Goal: Transaction & Acquisition: Purchase product/service

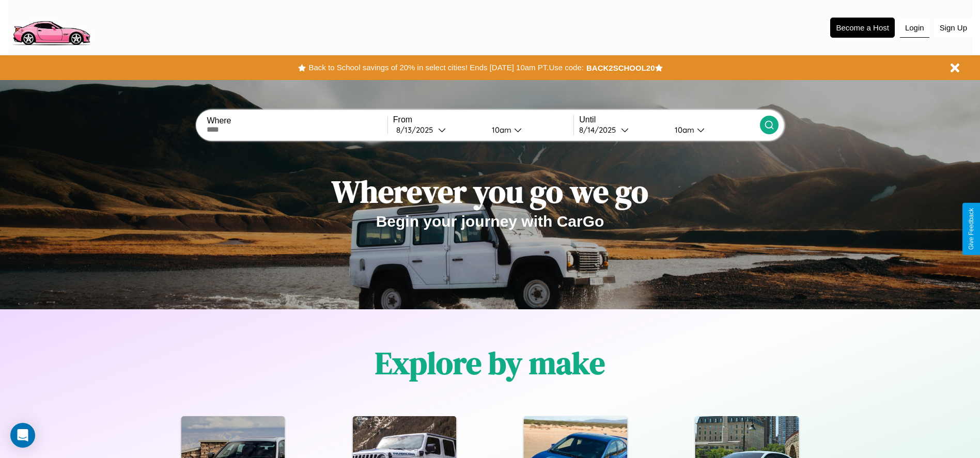
click at [914, 27] on button "Login" at bounding box center [914, 28] width 29 height 20
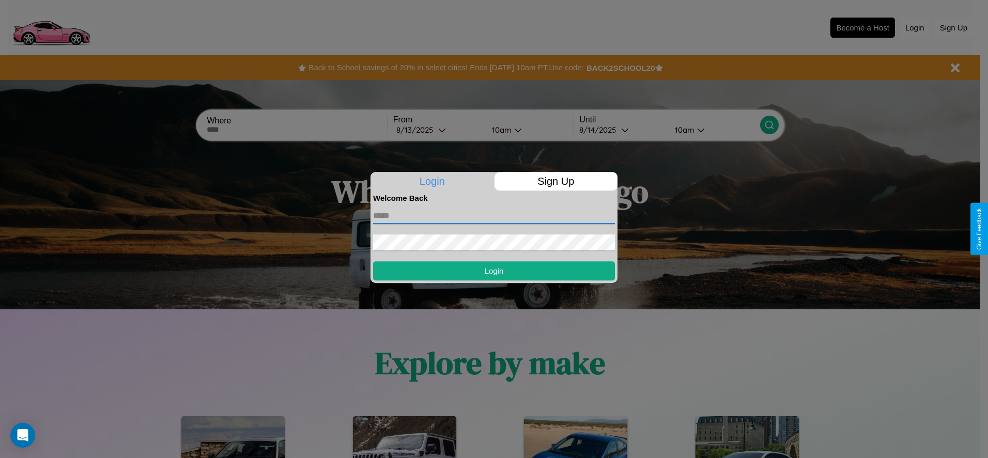
click at [494, 215] on input "text" at bounding box center [494, 216] width 242 height 17
type input "**********"
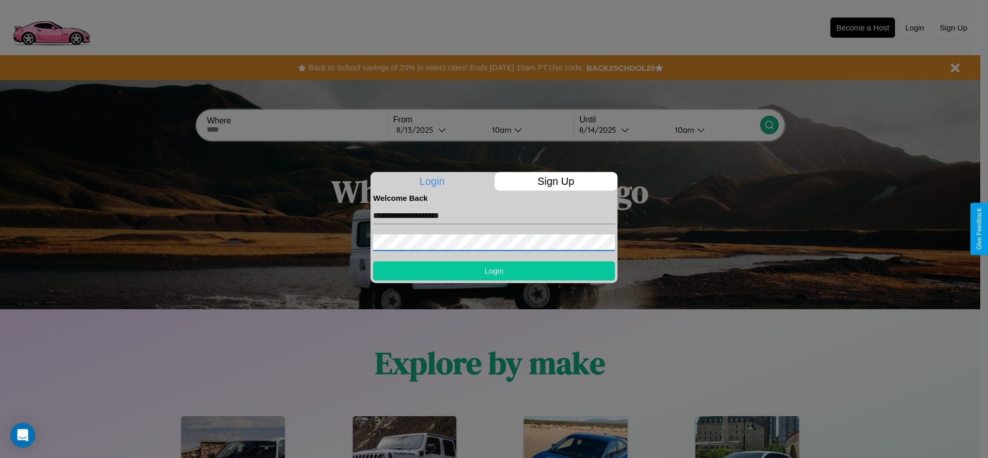
click at [494, 271] on button "Login" at bounding box center [494, 270] width 242 height 19
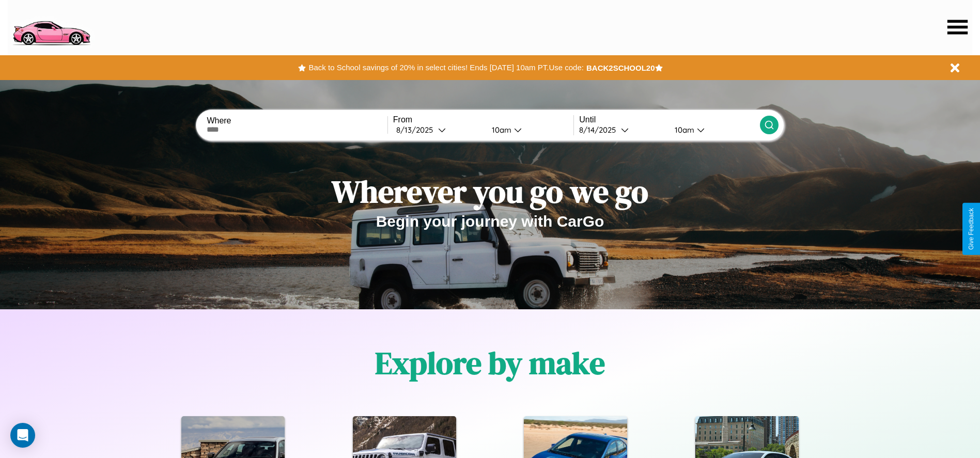
click at [297, 130] on input "text" at bounding box center [297, 130] width 180 height 8
type input "**********"
click at [438, 130] on icon at bounding box center [442, 130] width 8 height 8
select select "*"
select select "****"
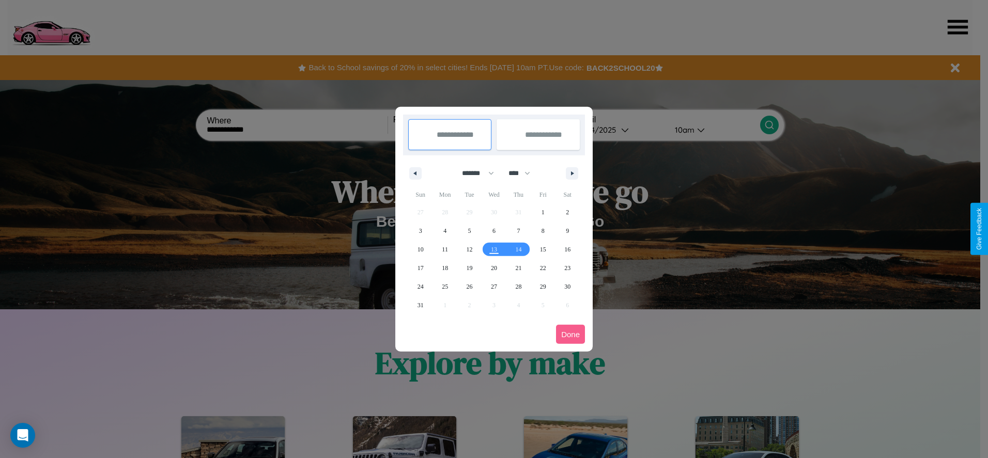
drag, startPoint x: 473, startPoint y: 173, endPoint x: 494, endPoint y: 207, distance: 39.9
click at [473, 173] on select "******* ******** ***** ***** *** **** **** ****** ********* ******* ******** **…" at bounding box center [476, 173] width 44 height 17
select select "*"
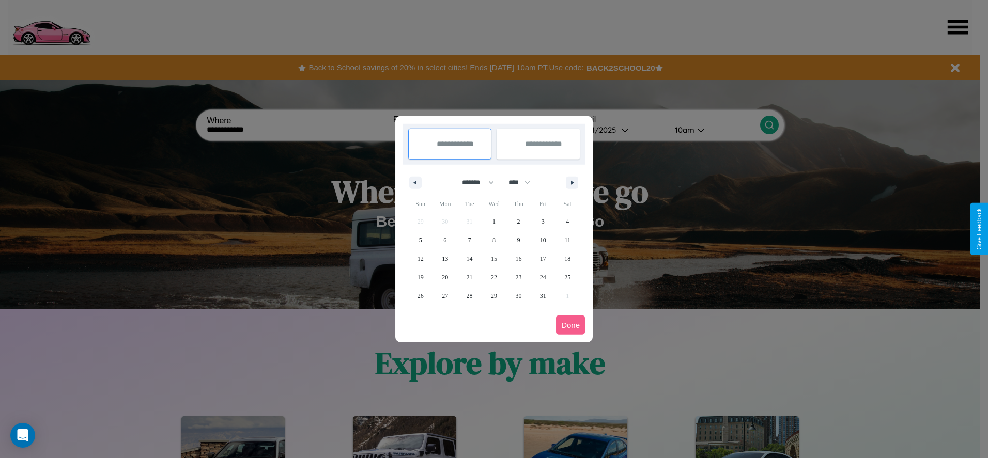
drag, startPoint x: 524, startPoint y: 182, endPoint x: 494, endPoint y: 207, distance: 38.9
click at [524, 182] on select "**** **** **** **** **** **** **** **** **** **** **** **** **** **** **** ****…" at bounding box center [518, 182] width 31 height 17
select select "****"
click at [542, 240] on span "9" at bounding box center [542, 240] width 3 height 19
type input "**********"
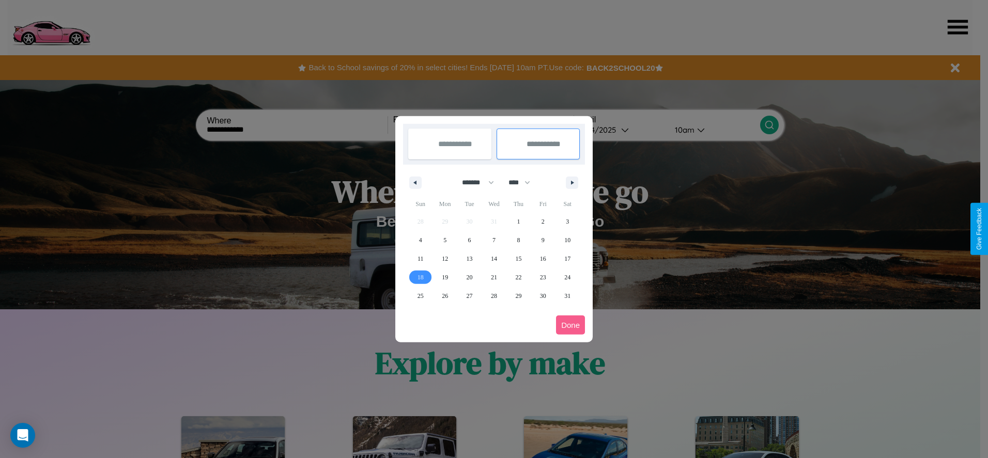
click at [420, 277] on span "18" at bounding box center [420, 277] width 6 height 19
type input "**********"
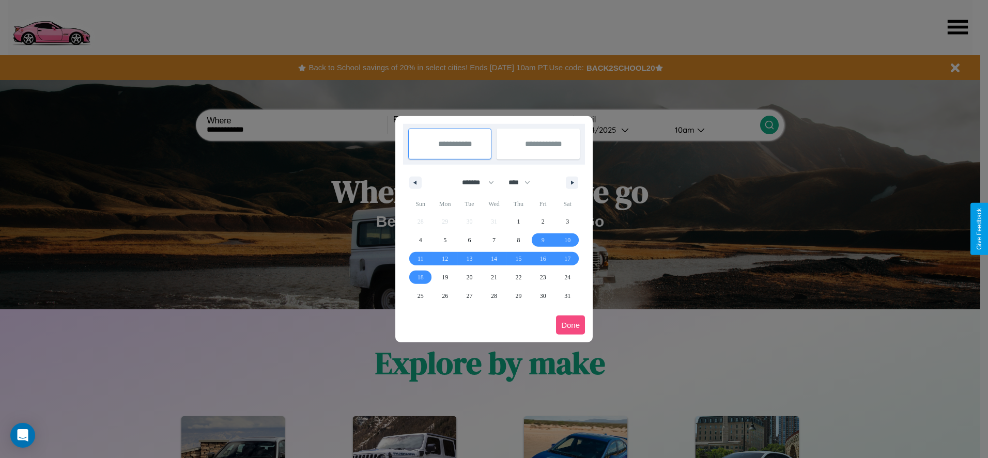
click at [570, 325] on button "Done" at bounding box center [570, 325] width 29 height 19
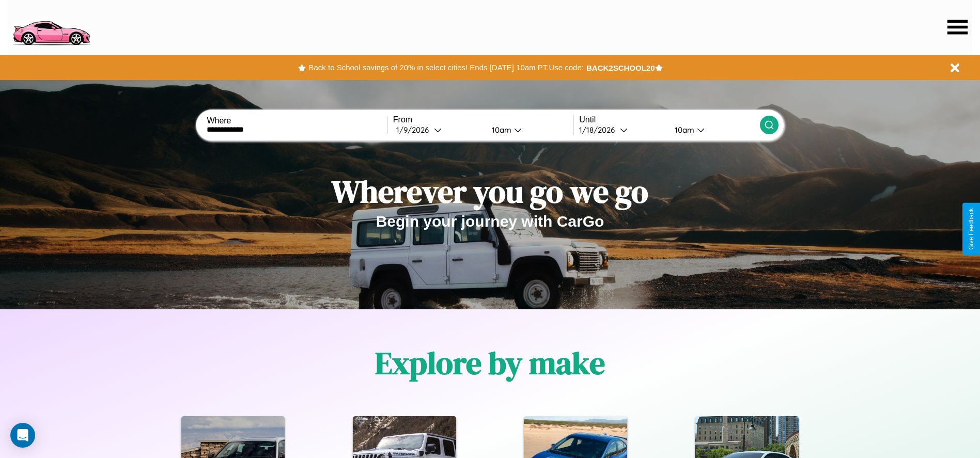
click at [769, 125] on icon at bounding box center [769, 125] width 10 height 10
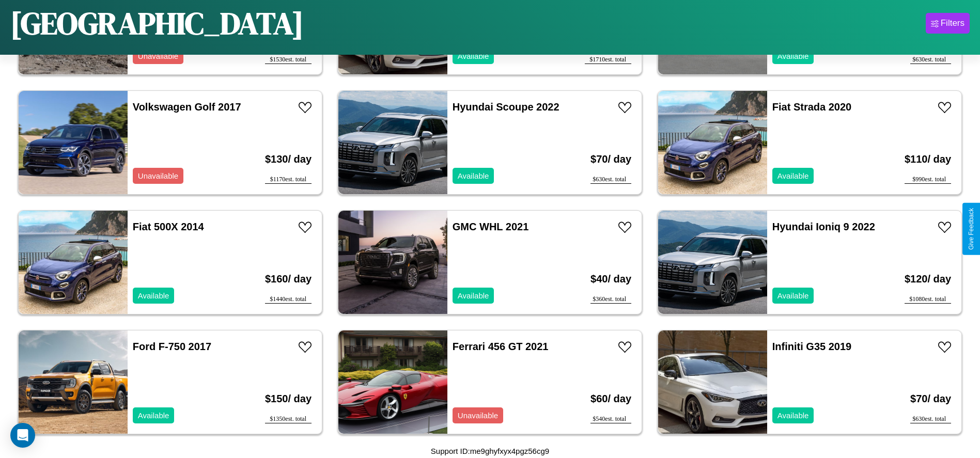
scroll to position [1314, 0]
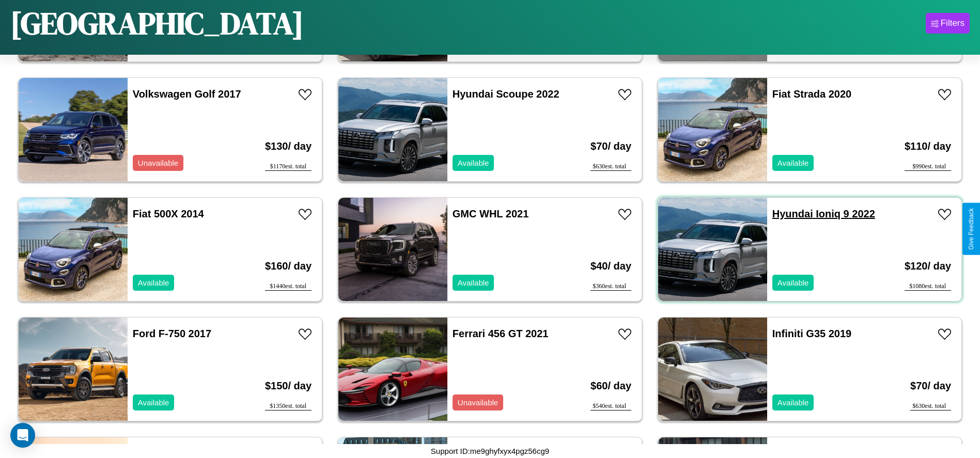
click at [786, 214] on link "Hyundai Ioniq 9 2022" at bounding box center [823, 213] width 103 height 11
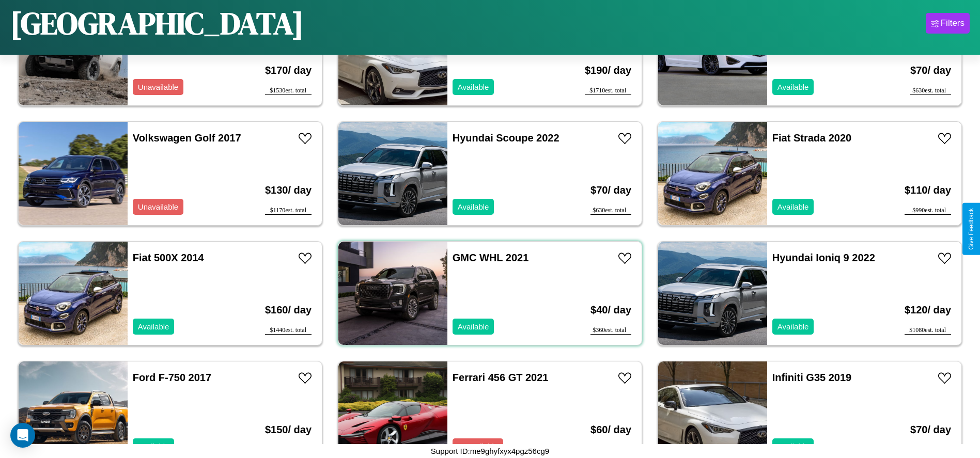
scroll to position [235, 0]
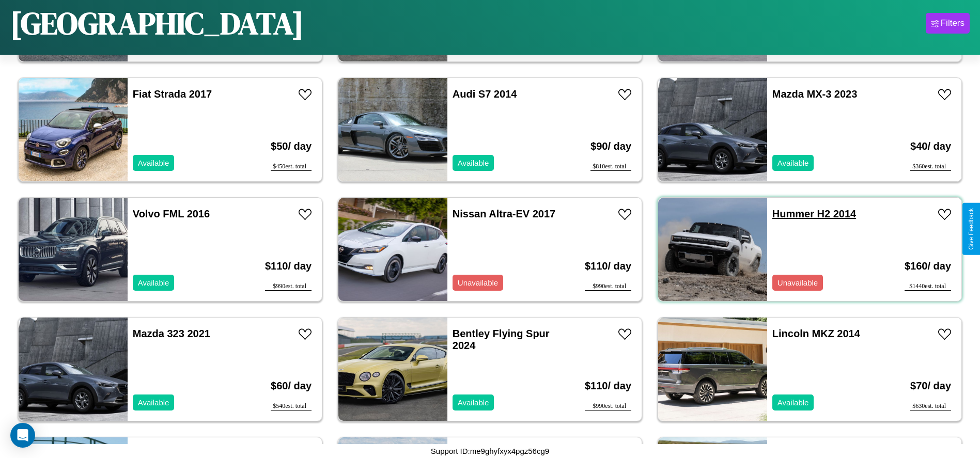
click at [787, 214] on link "Hummer H2 2014" at bounding box center [814, 213] width 84 height 11
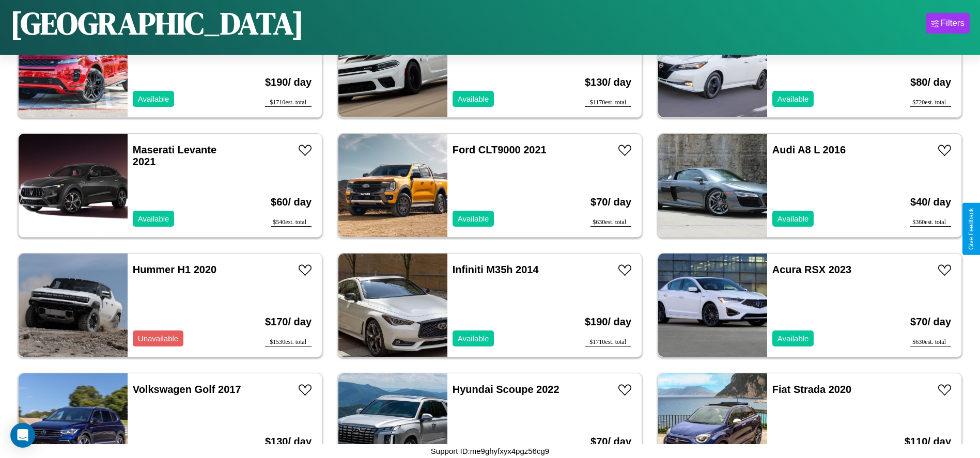
scroll to position [1074, 0]
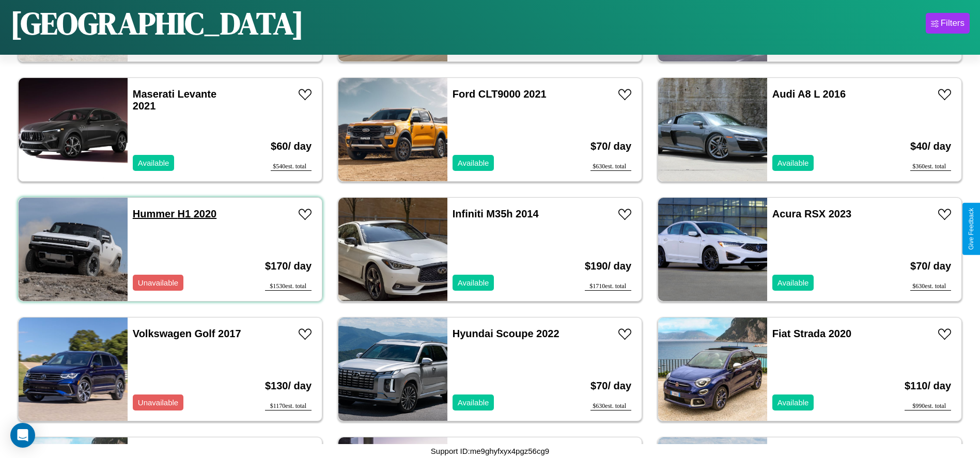
click at [152, 214] on link "Hummer H1 2020" at bounding box center [175, 213] width 84 height 11
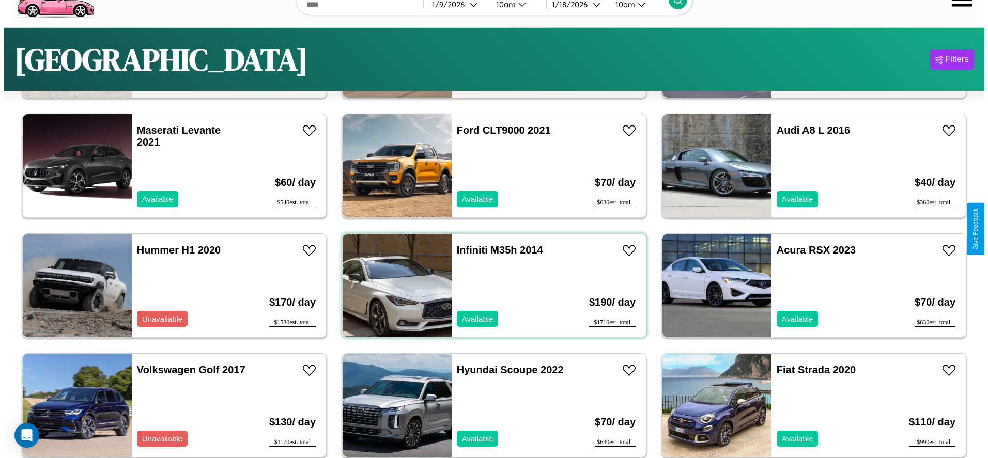
scroll to position [0, 0]
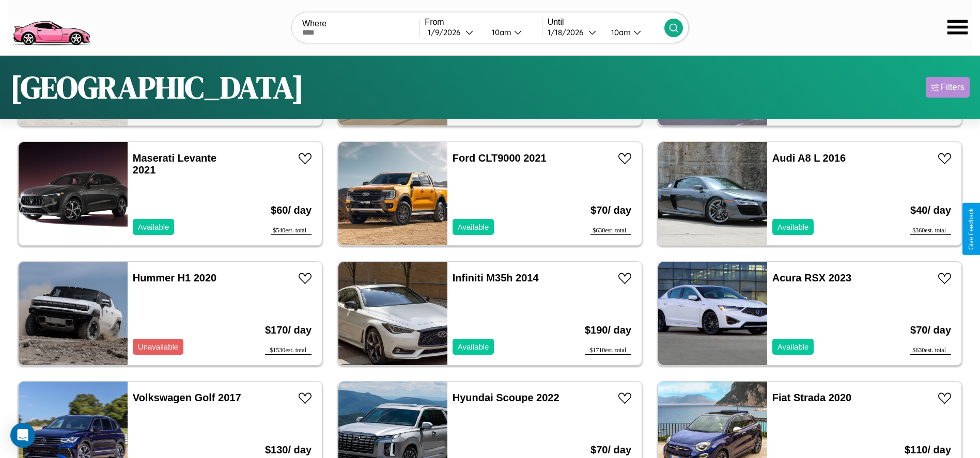
click at [948, 87] on div "Filters" at bounding box center [953, 87] width 24 height 10
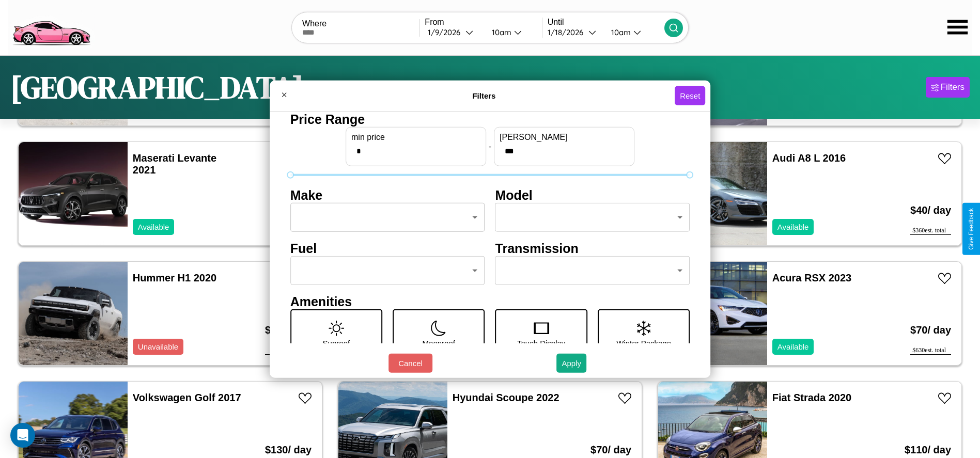
click at [384, 218] on body "CarGo Where From 1 / 9 / 2026 10am Until 1 / 18 / 2026 10am Philadelphia Filter…" at bounding box center [490, 261] width 980 height 522
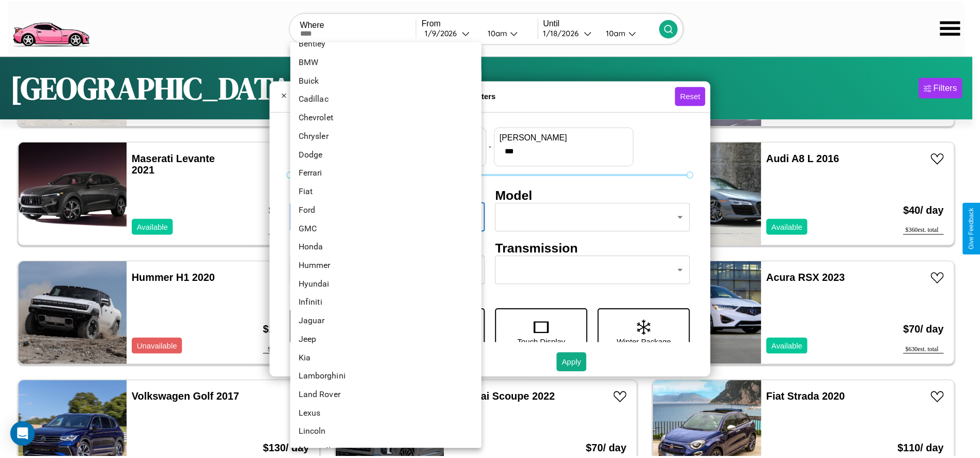
scroll to position [107, 0]
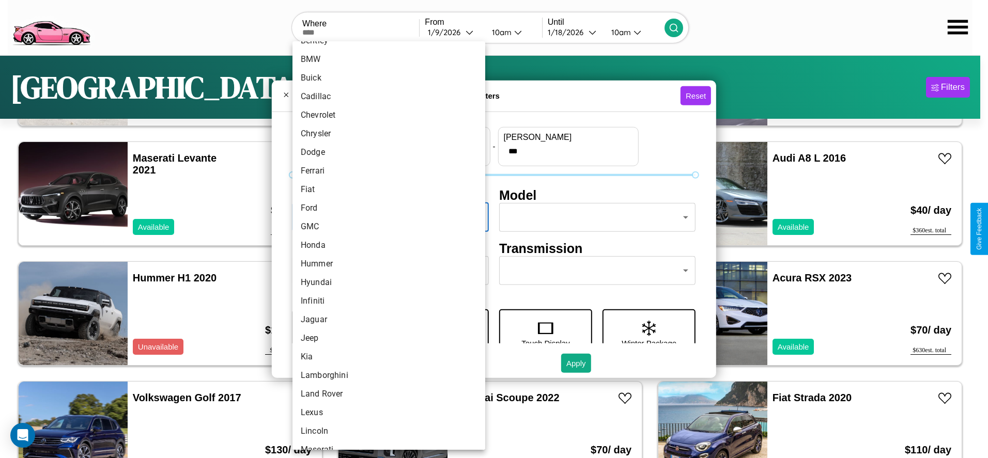
click at [385, 245] on li "Honda" at bounding box center [388, 245] width 193 height 19
type input "*****"
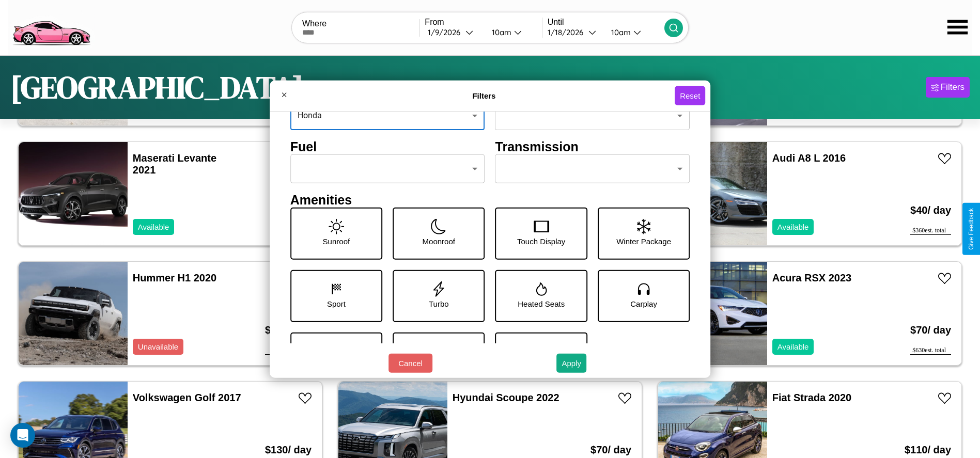
scroll to position [108, 0]
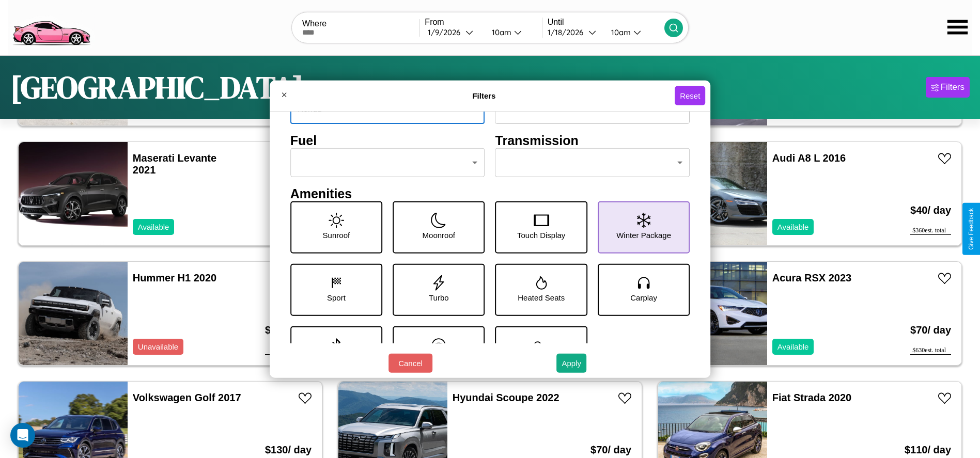
click at [638, 227] on icon at bounding box center [643, 219] width 13 height 15
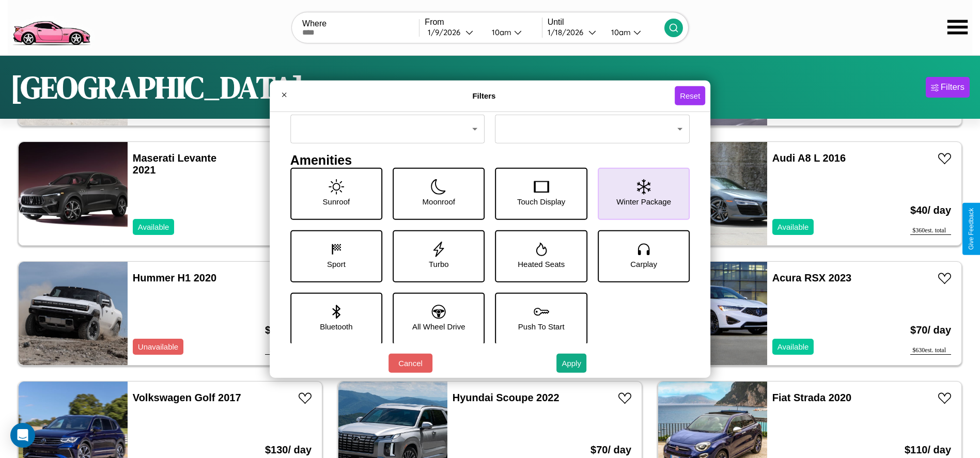
scroll to position [143, 0]
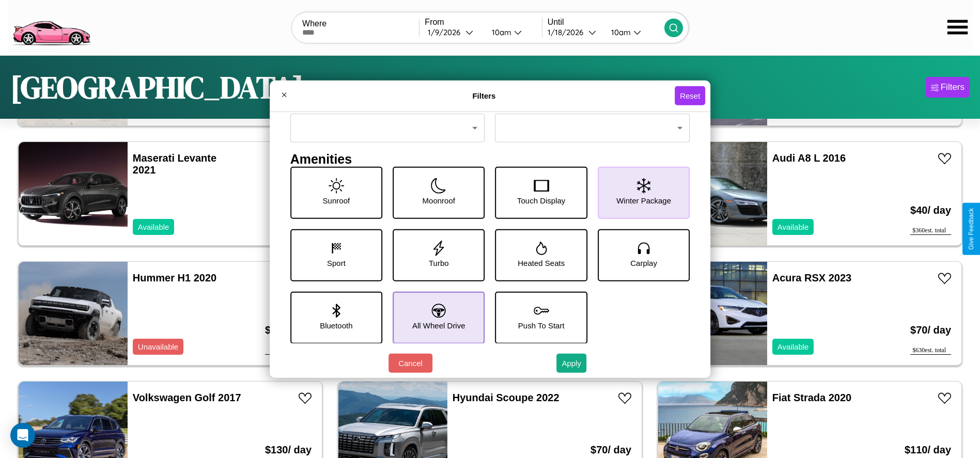
click at [435, 317] on icon at bounding box center [439, 311] width 14 height 14
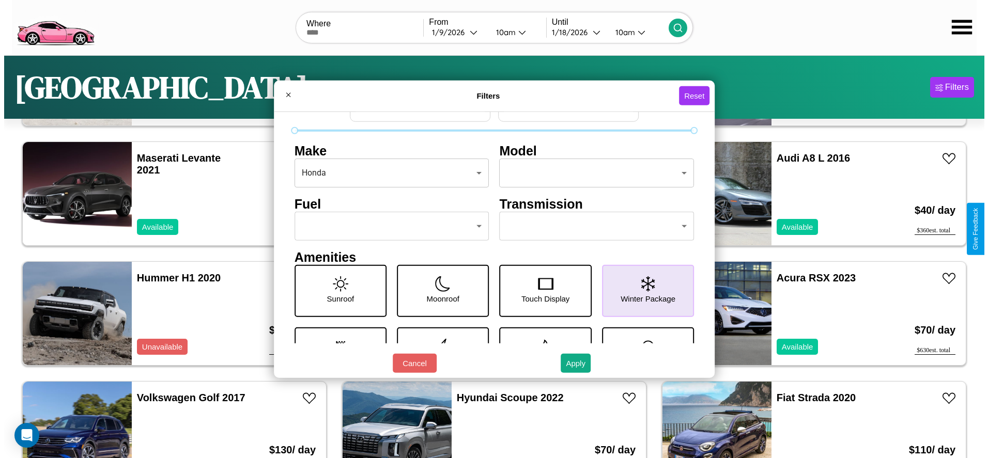
scroll to position [43, 0]
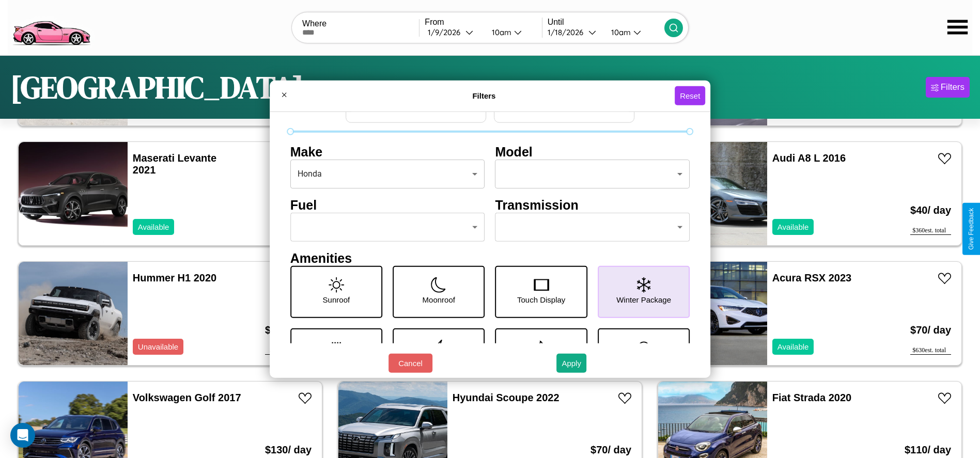
click at [587, 227] on body "CarGo Where From 1 / 9 / 2026 10am Until 1 / 18 / 2026 10am Philadelphia Filter…" at bounding box center [490, 261] width 980 height 522
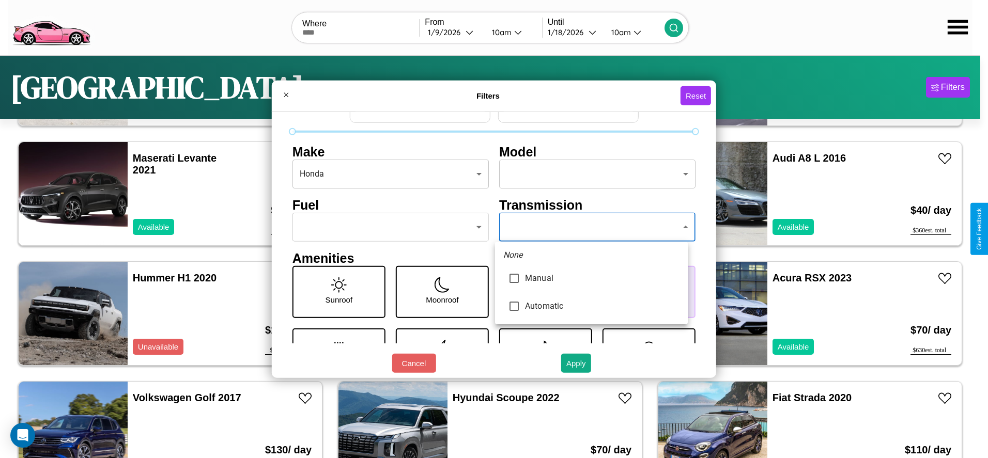
type input "******"
click at [591, 227] on div at bounding box center [494, 229] width 988 height 458
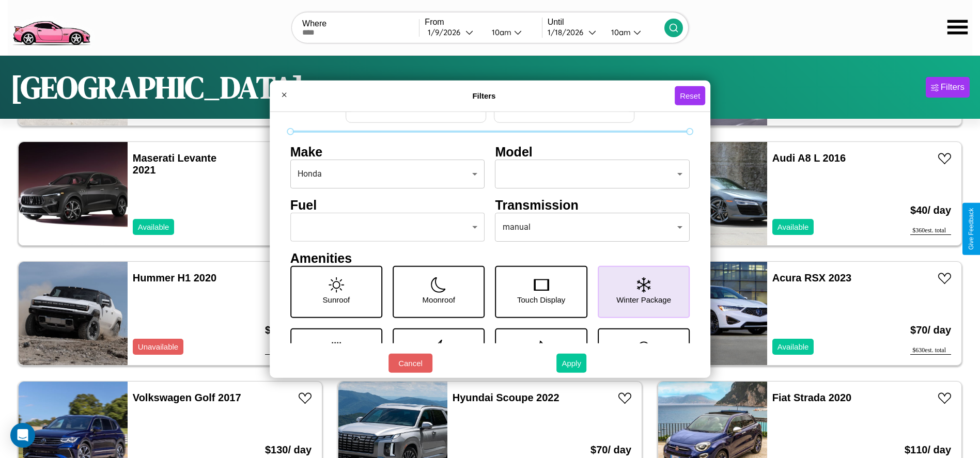
click at [572, 363] on button "Apply" at bounding box center [571, 363] width 30 height 19
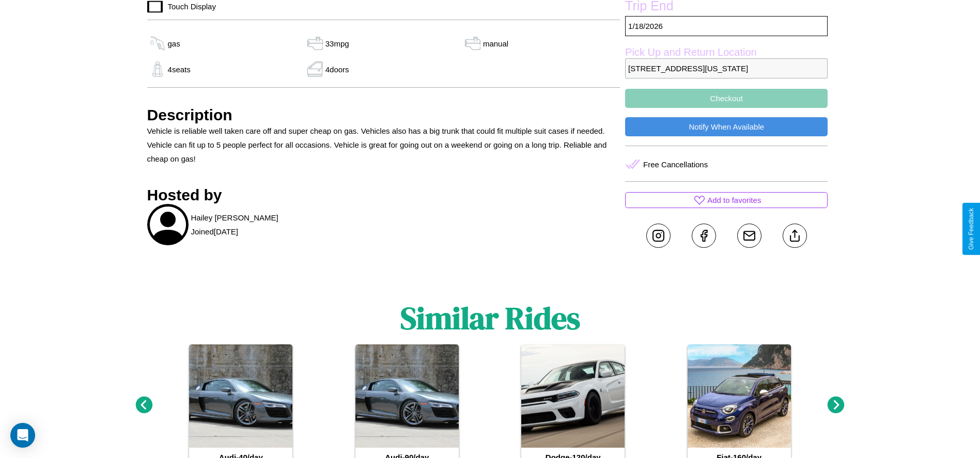
scroll to position [418, 0]
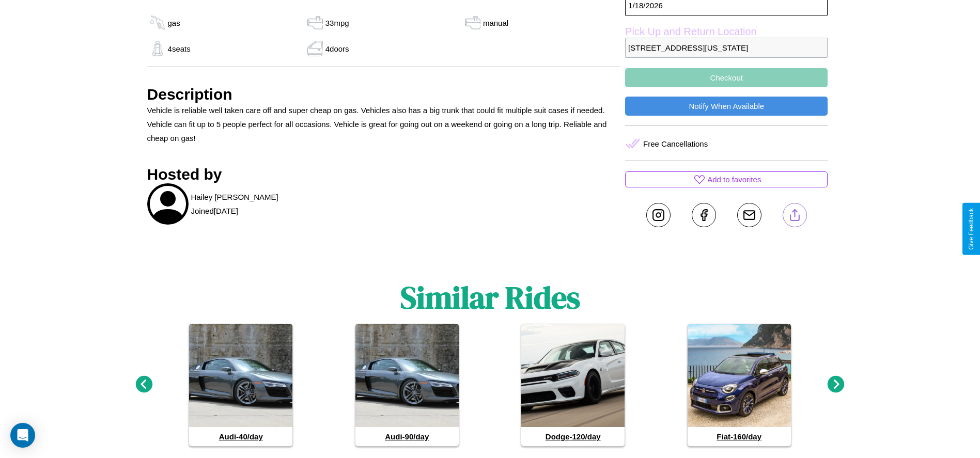
click at [795, 217] on line at bounding box center [795, 213] width 0 height 7
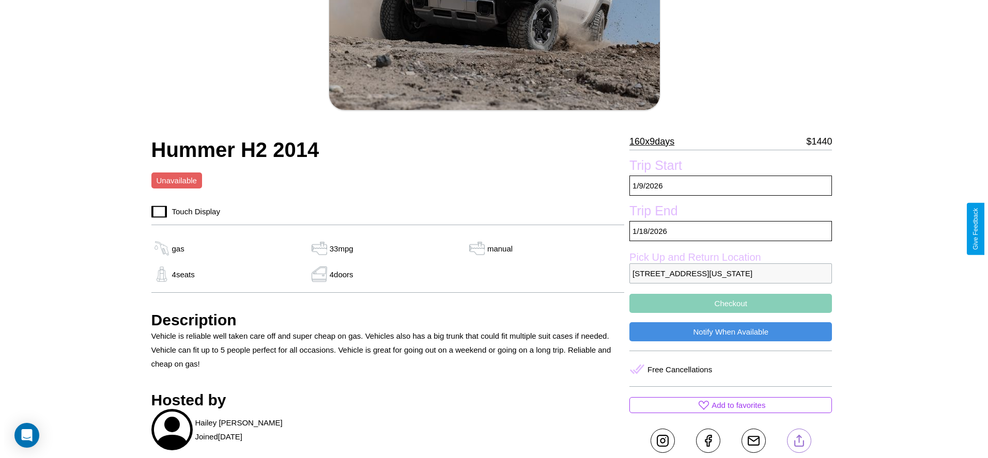
scroll to position [149, 0]
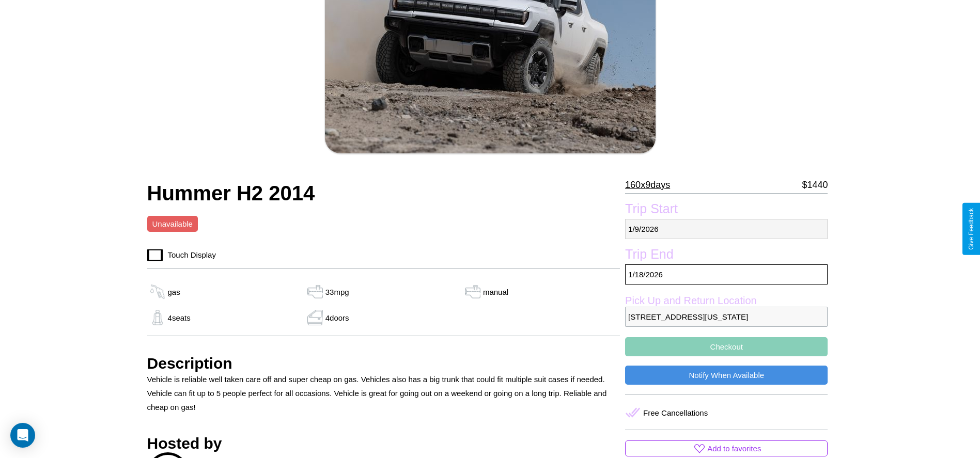
click at [726, 229] on p "[DATE]" at bounding box center [726, 229] width 203 height 20
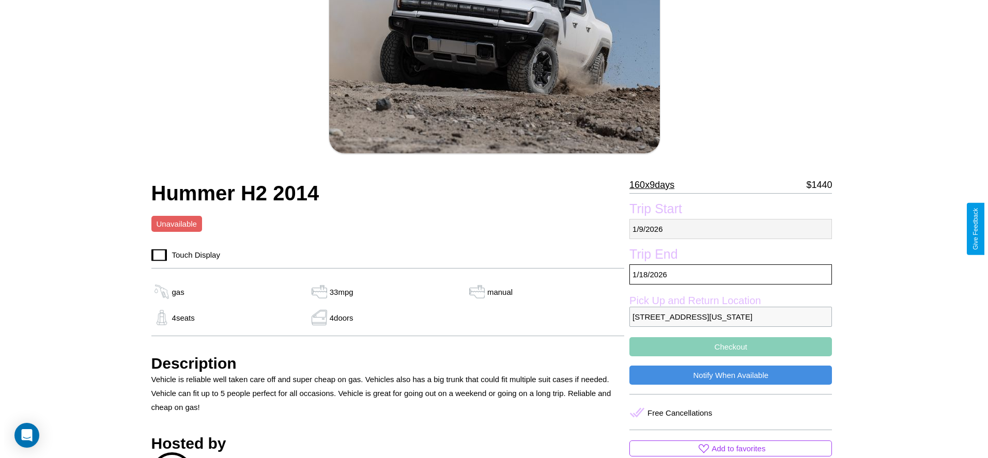
select select "*"
select select "****"
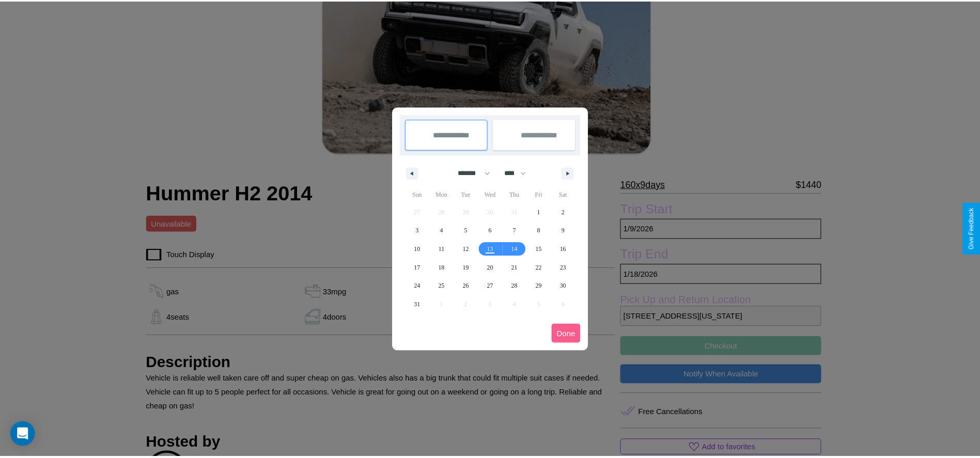
scroll to position [0, 0]
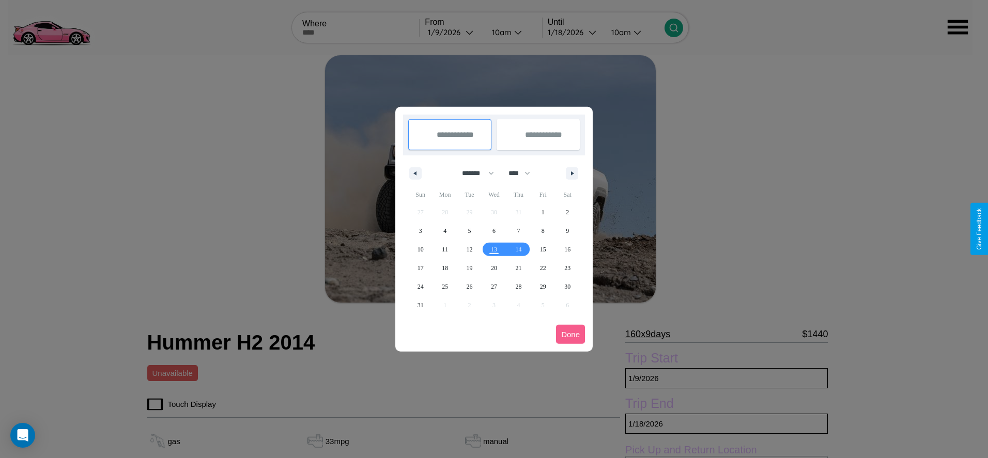
click at [454, 32] on div at bounding box center [494, 229] width 988 height 458
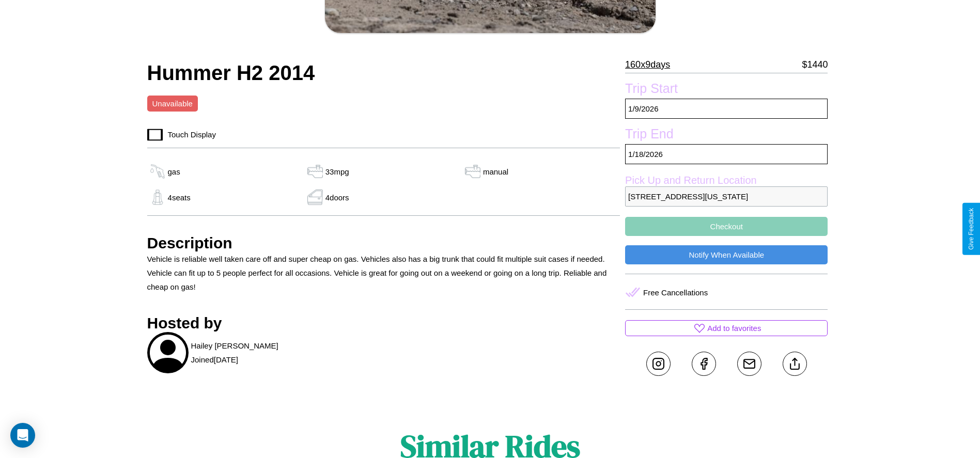
scroll to position [281, 0]
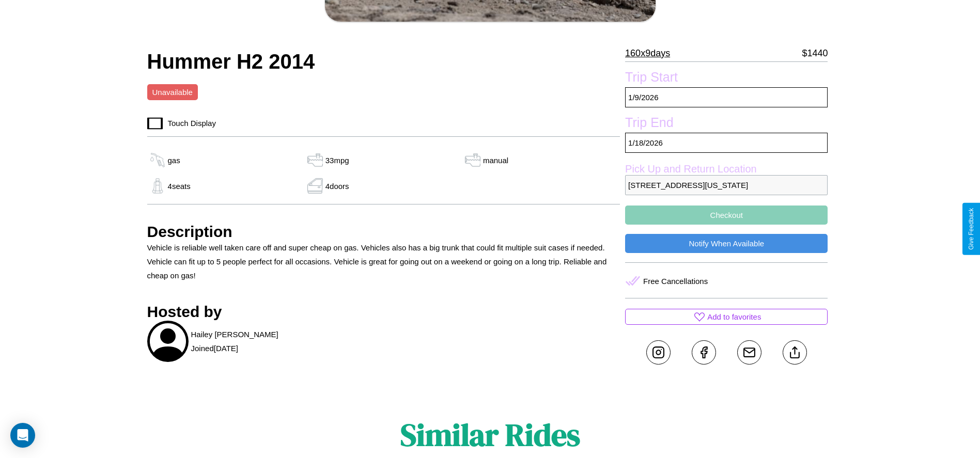
click at [726, 225] on button "Checkout" at bounding box center [726, 215] width 203 height 19
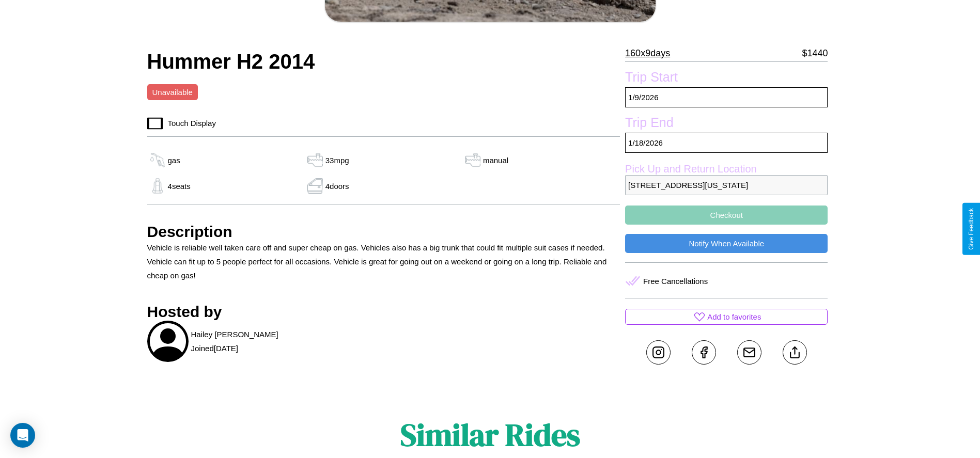
click at [726, 225] on button "Checkout" at bounding box center [726, 215] width 203 height 19
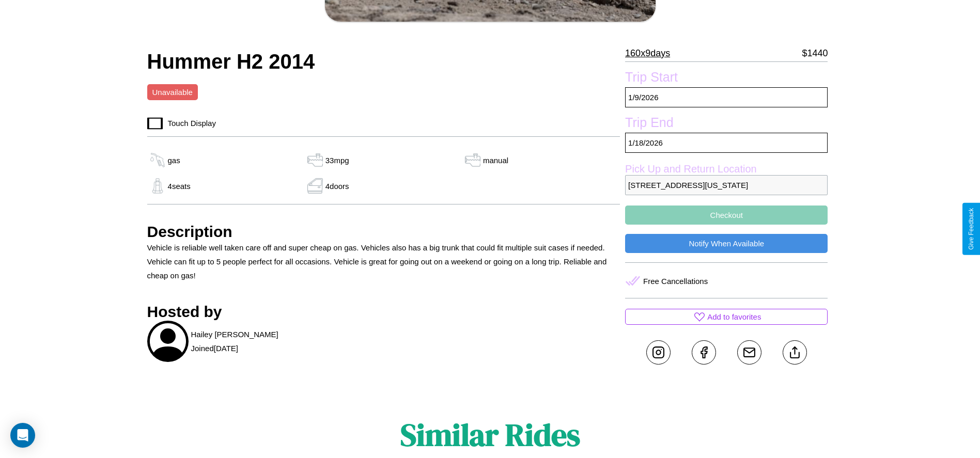
click at [726, 225] on button "Checkout" at bounding box center [726, 215] width 203 height 19
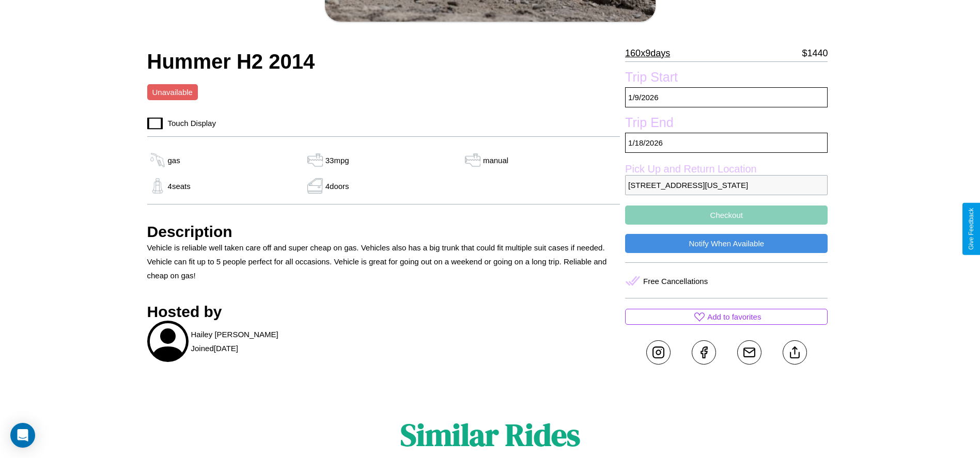
click at [726, 225] on button "Checkout" at bounding box center [726, 215] width 203 height 19
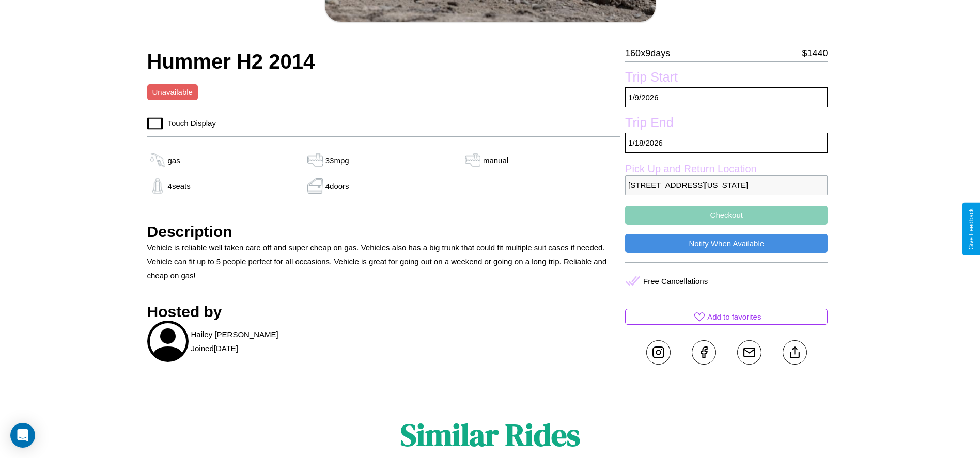
click at [726, 225] on button "Checkout" at bounding box center [726, 215] width 203 height 19
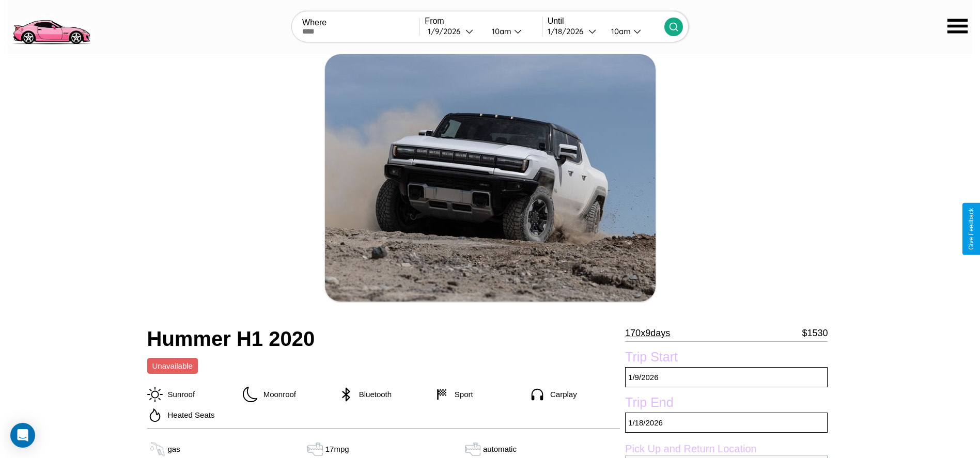
scroll to position [455, 0]
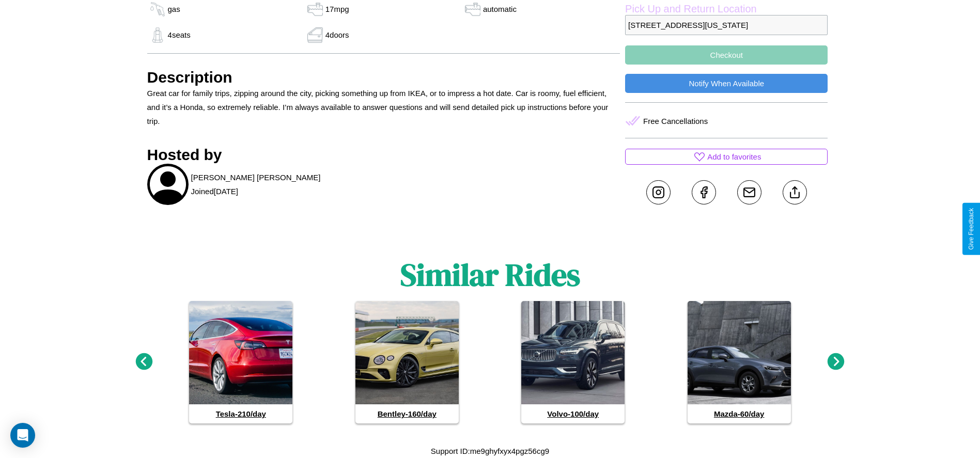
click at [836, 362] on icon at bounding box center [836, 361] width 17 height 17
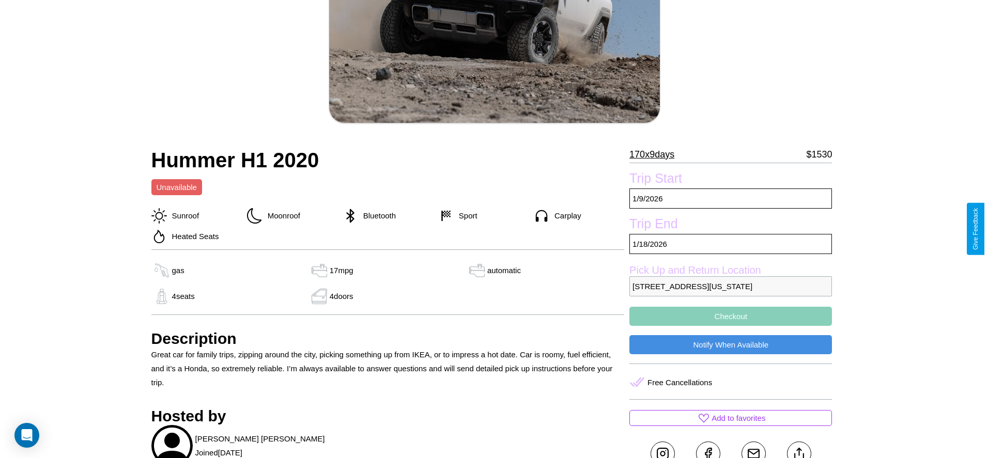
scroll to position [149, 0]
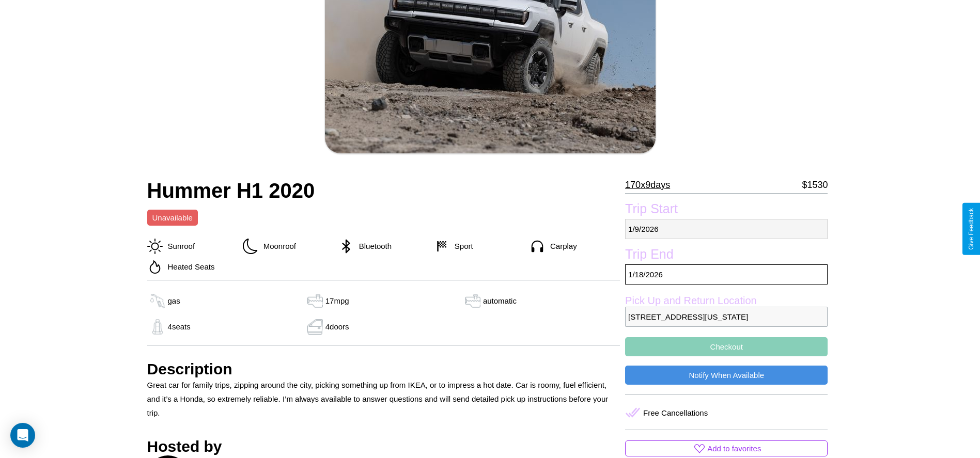
click at [726, 229] on p "[DATE]" at bounding box center [726, 229] width 203 height 20
select select "*"
select select "****"
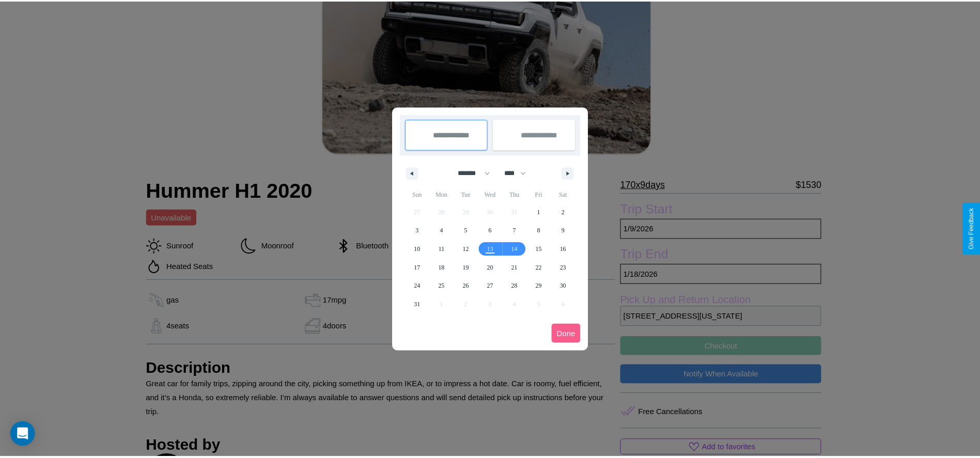
scroll to position [0, 0]
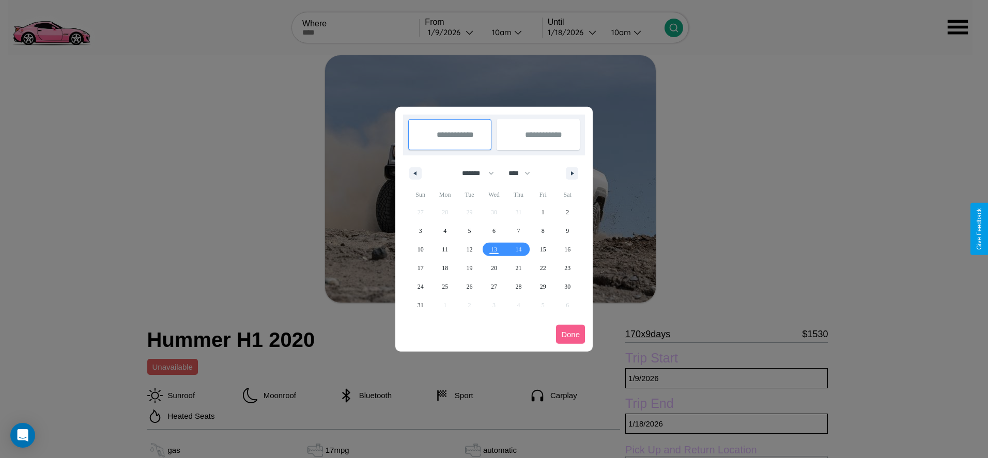
click at [454, 32] on div at bounding box center [494, 229] width 988 height 458
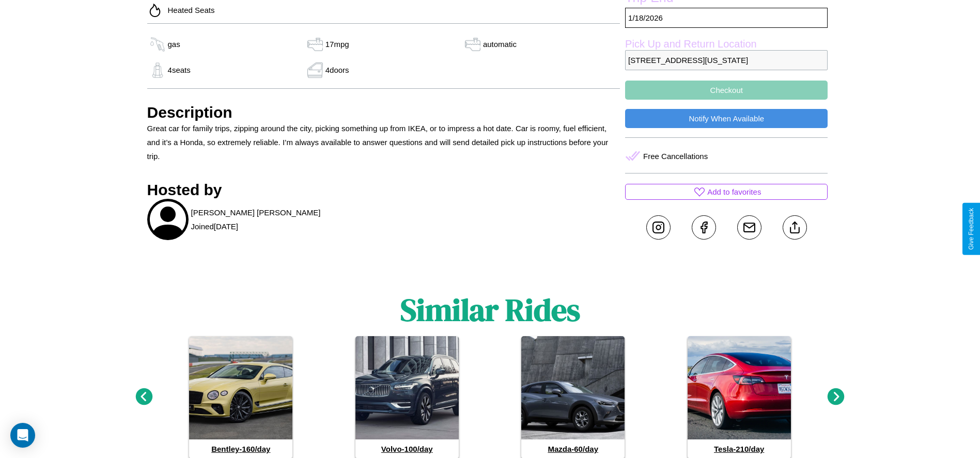
scroll to position [418, 0]
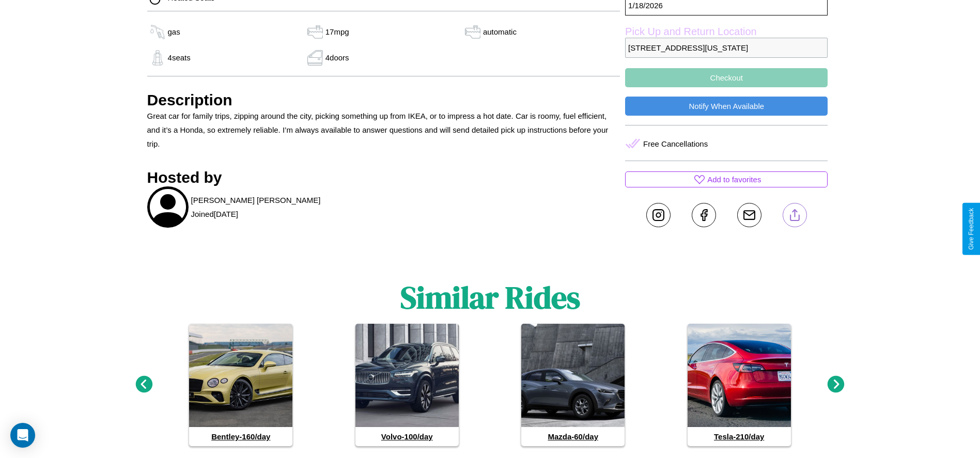
click at [795, 217] on line at bounding box center [795, 213] width 0 height 7
